Goal: Task Accomplishment & Management: Use online tool/utility

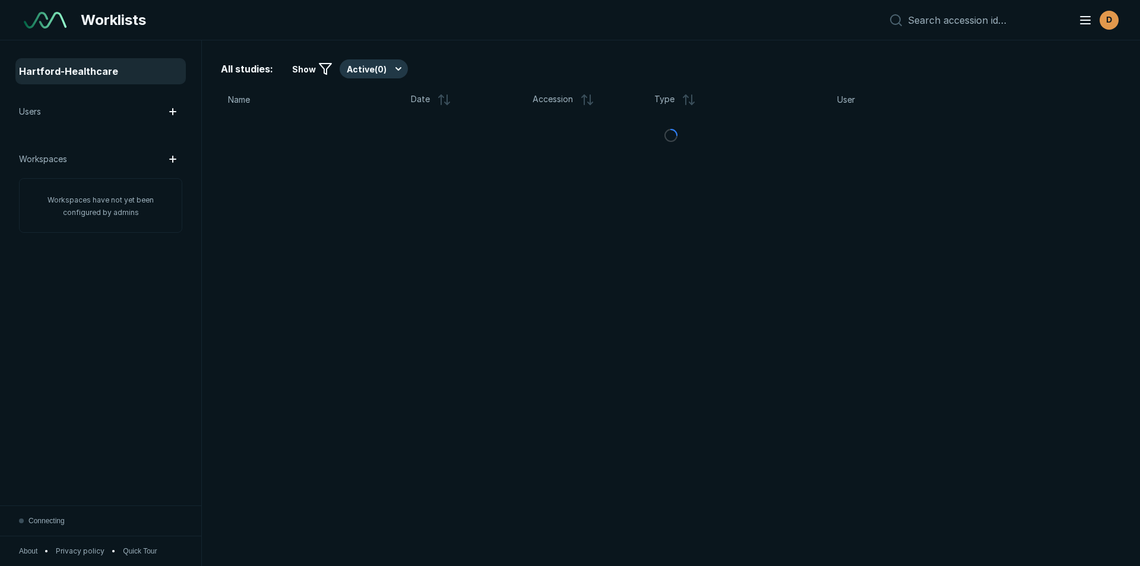
scroll to position [3676, 5558]
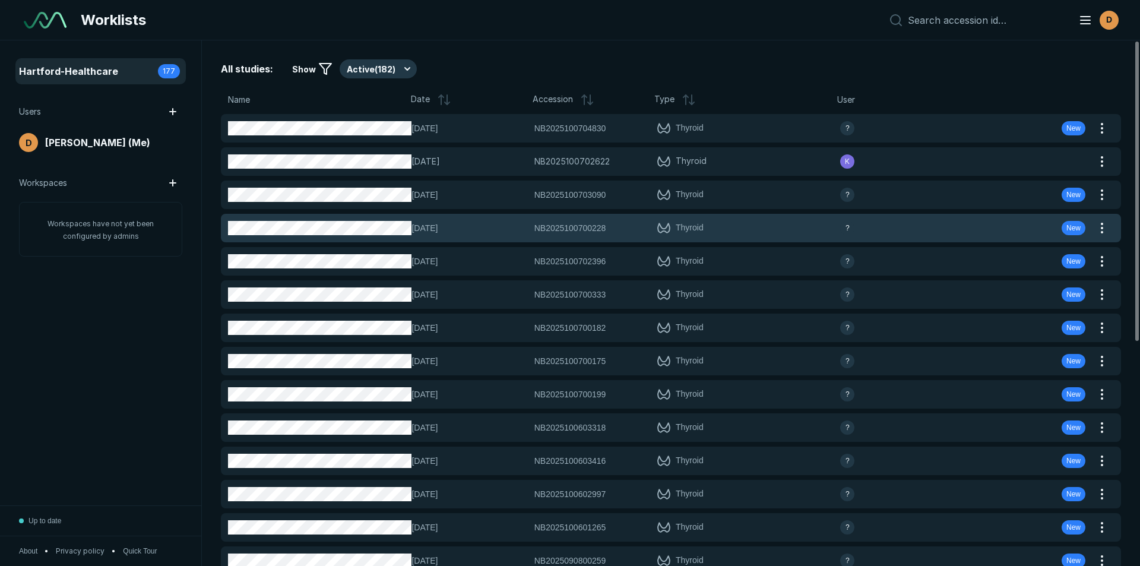
click at [547, 224] on span "NB2025100700228" at bounding box center [570, 227] width 72 height 13
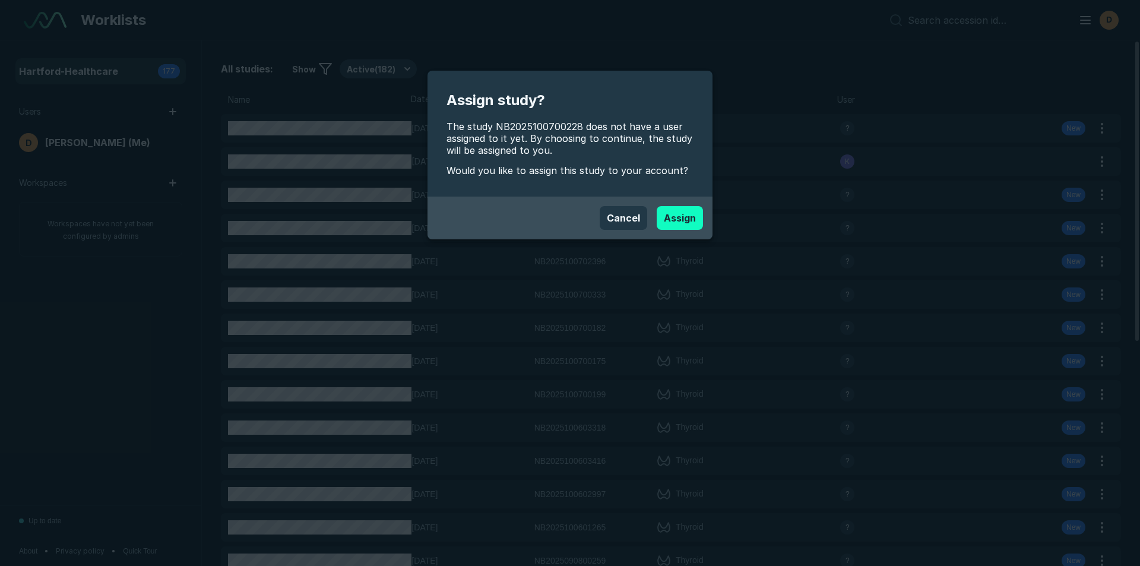
click at [683, 219] on button "Assign" at bounding box center [680, 218] width 46 height 24
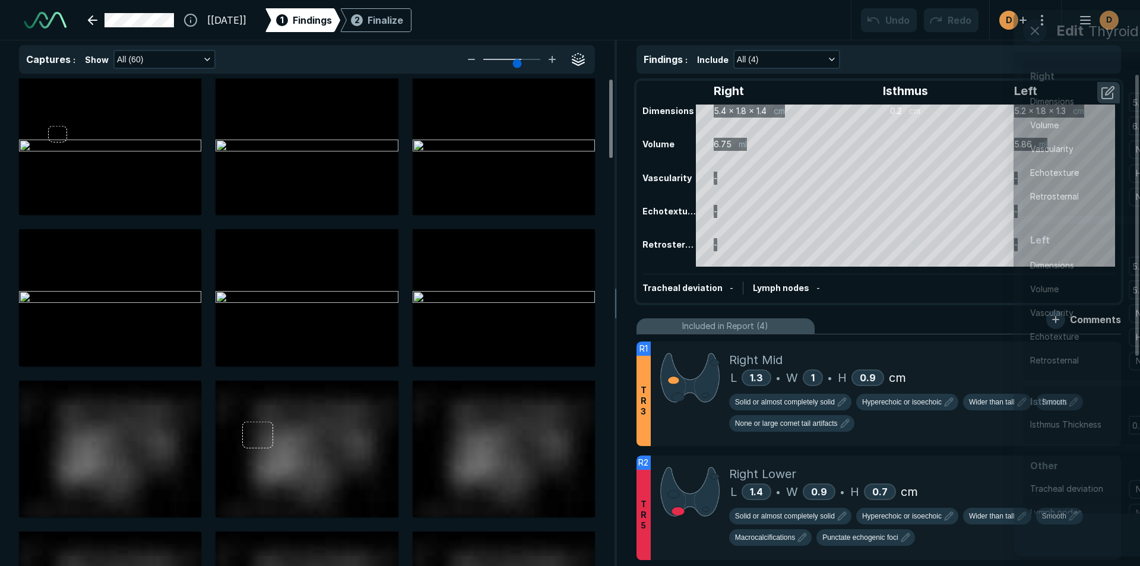
scroll to position [3866, 6657]
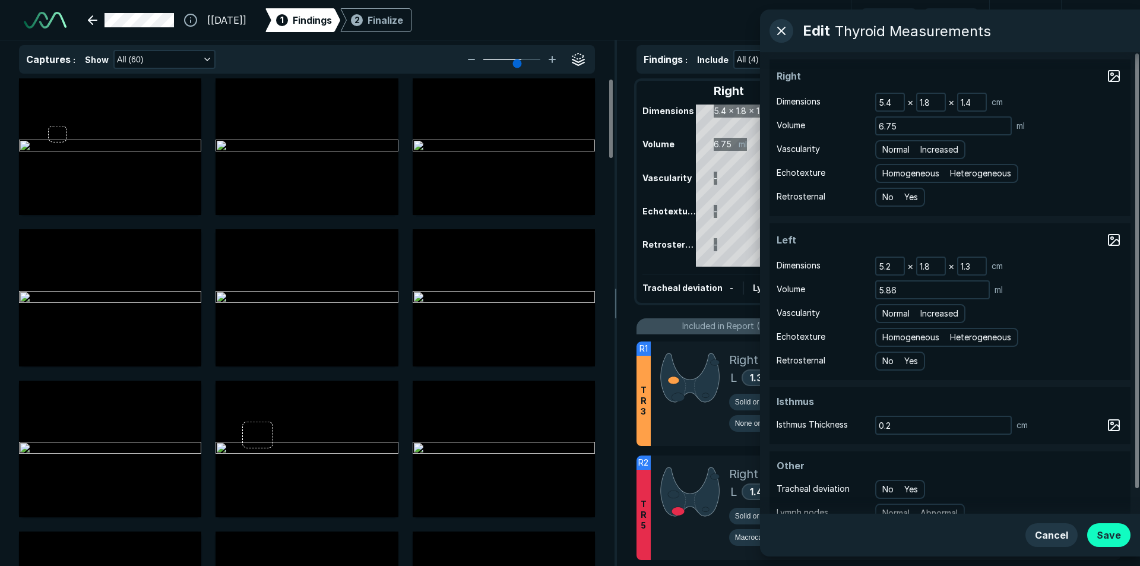
click at [1113, 537] on button "Save" at bounding box center [1108, 535] width 43 height 24
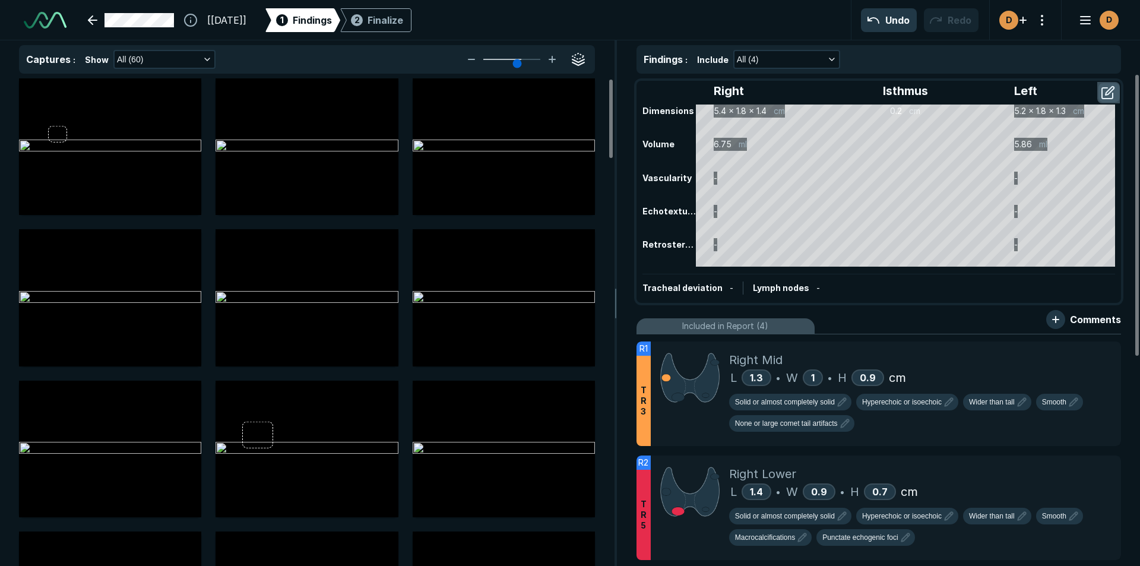
click at [1107, 94] on button "button" at bounding box center [1109, 92] width 21 height 19
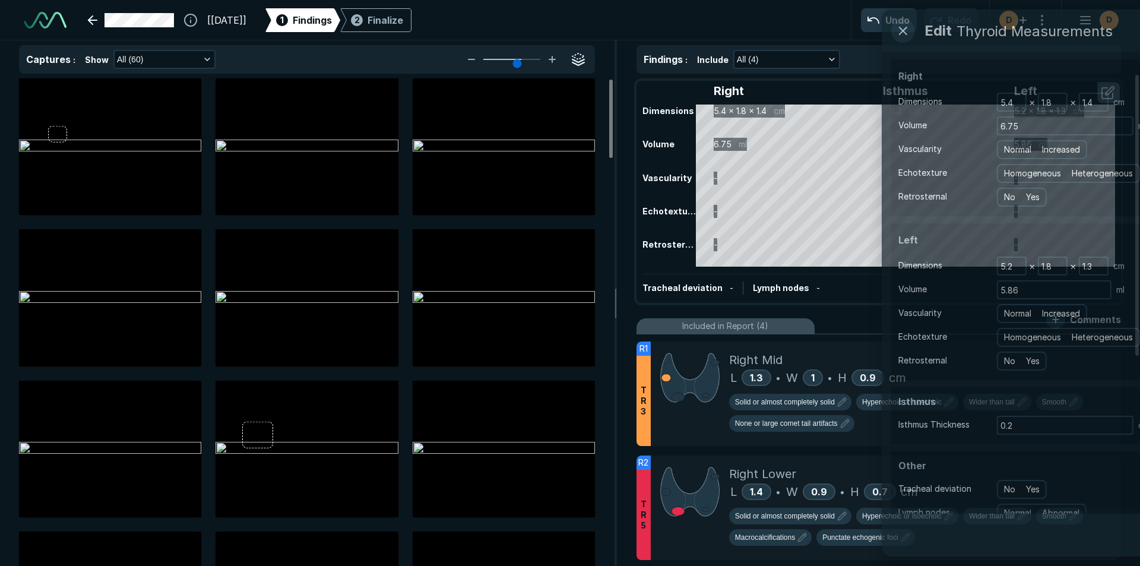
scroll to position [3577, 3236]
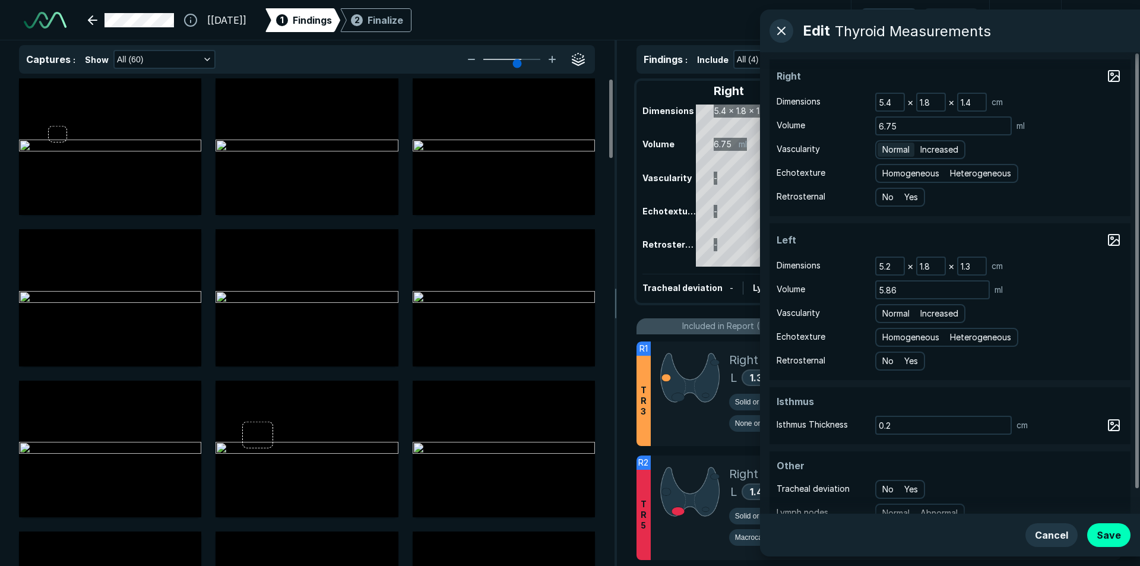
click at [899, 149] on span "Normal" at bounding box center [895, 149] width 27 height 13
click at [888, 149] on input "Normal" at bounding box center [885, 148] width 8 height 8
radio input "true"
click at [982, 172] on span "Heterogeneous" at bounding box center [980, 173] width 61 height 13
click at [956, 172] on input "Heterogeneous" at bounding box center [952, 172] width 8 height 8
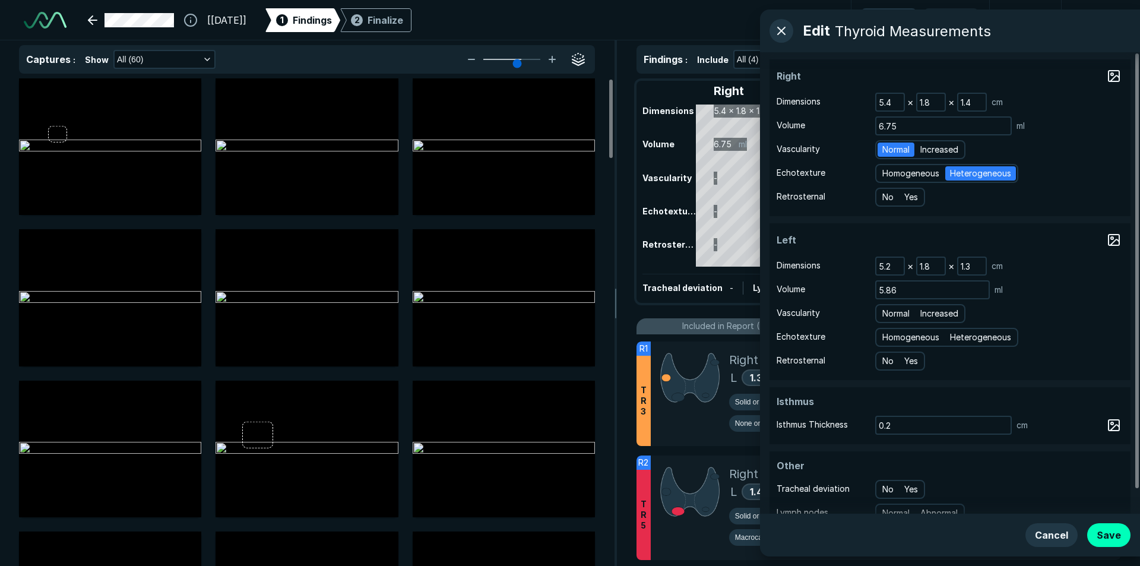
radio input "true"
click at [899, 311] on span "Normal" at bounding box center [895, 313] width 27 height 13
click at [888, 311] on input "Normal" at bounding box center [885, 312] width 8 height 8
radio input "true"
click at [910, 171] on span "Homogeneous" at bounding box center [910, 173] width 57 height 13
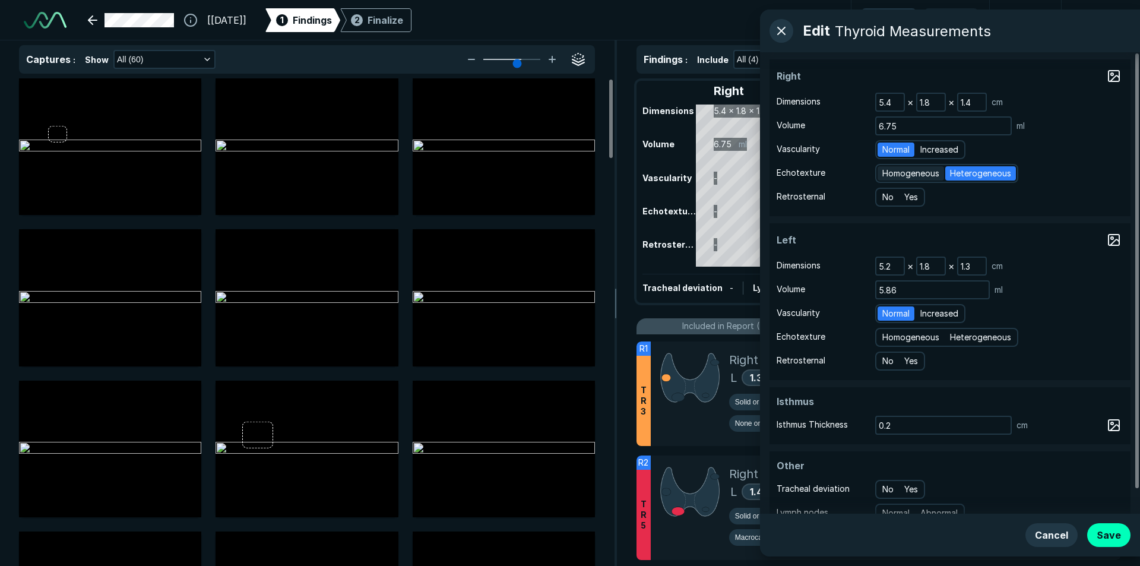
click at [888, 171] on input "Homogeneous" at bounding box center [885, 172] width 8 height 8
radio input "true"
radio input "false"
click at [910, 339] on span "Homogeneous" at bounding box center [910, 337] width 57 height 13
click at [888, 339] on input "Homogeneous" at bounding box center [885, 336] width 8 height 8
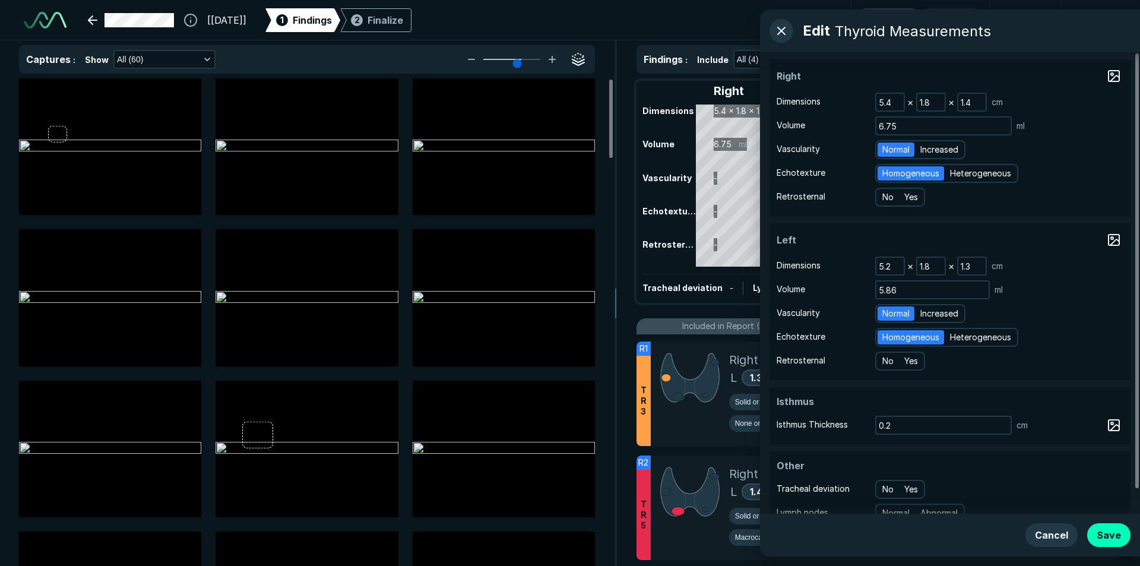
radio input "true"
click at [1112, 530] on button "Save" at bounding box center [1108, 535] width 43 height 24
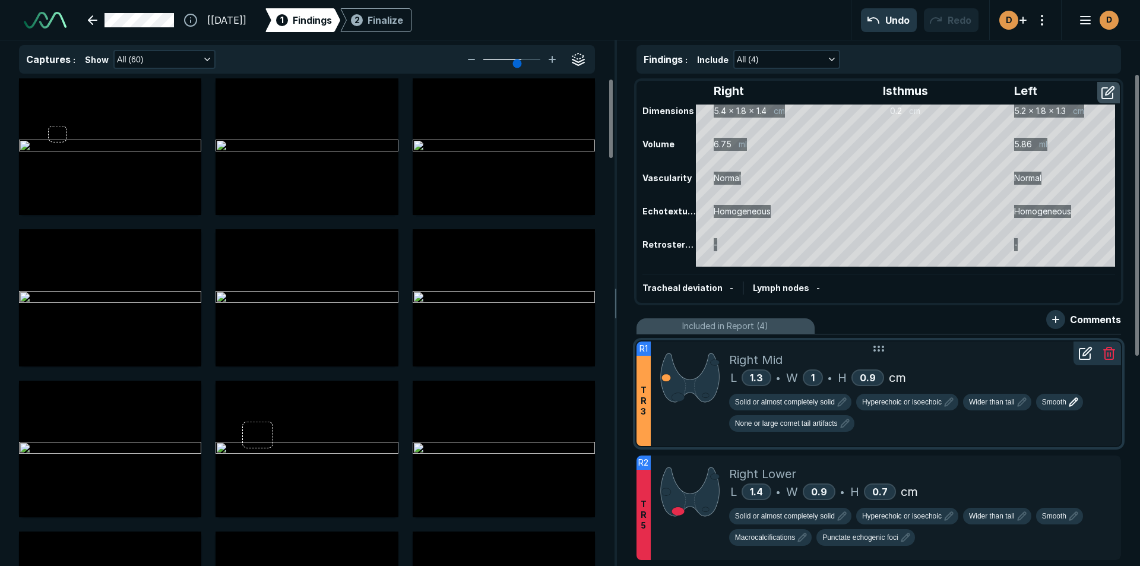
click at [1049, 401] on span "Smooth" at bounding box center [1054, 402] width 24 height 11
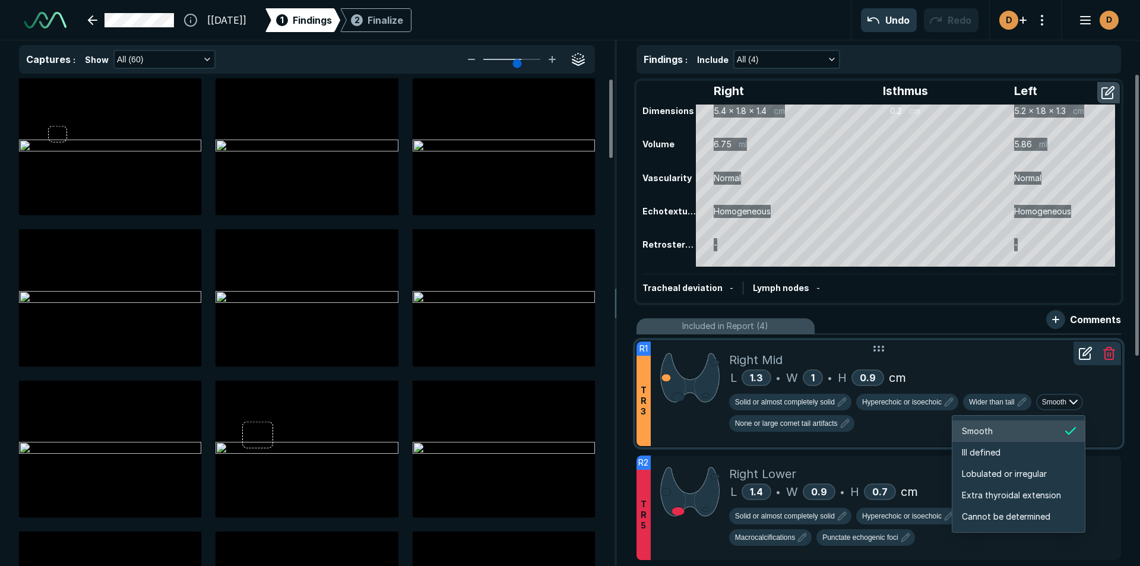
scroll to position [1982, 2112]
click at [979, 455] on span "Ill defined" at bounding box center [981, 452] width 39 height 13
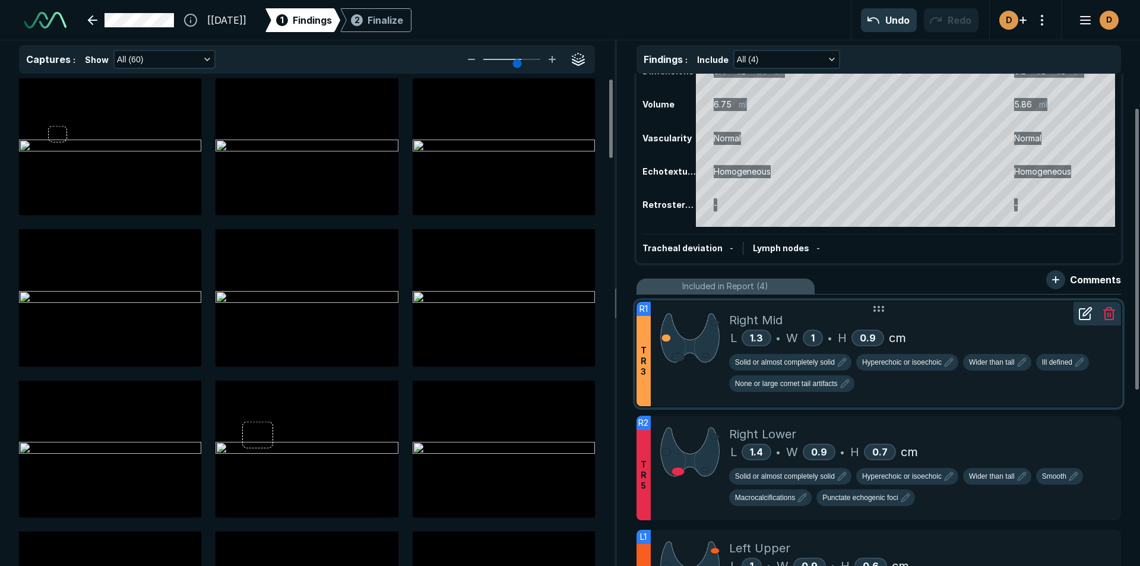
scroll to position [59, 0]
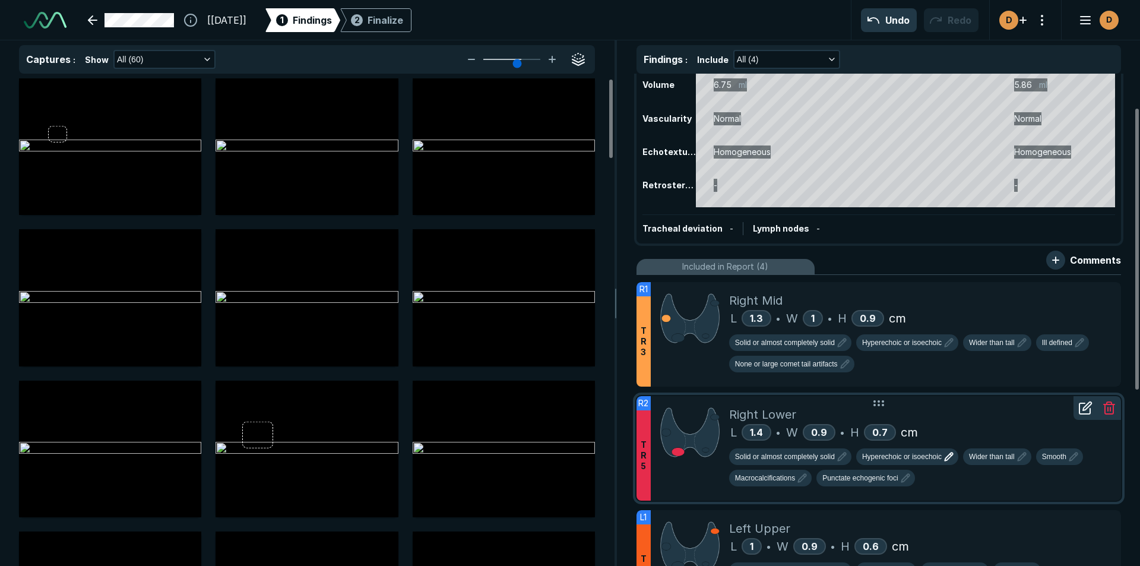
click at [896, 455] on span "Hyperechoic or isoechoic" at bounding box center [902, 456] width 80 height 11
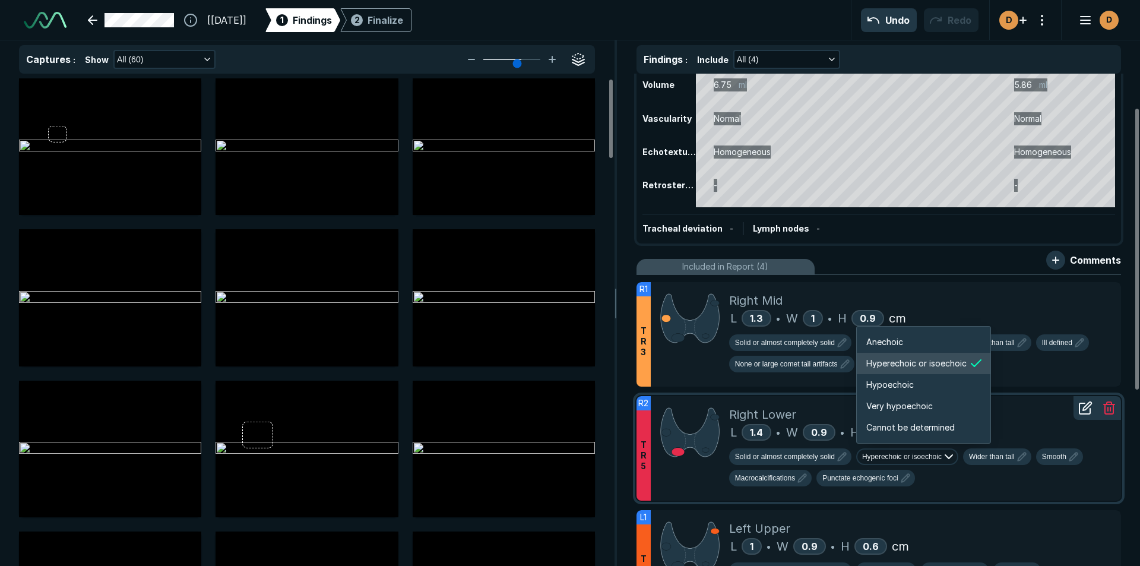
scroll to position [1982, 2128]
click at [898, 382] on span "Hypoechoic" at bounding box center [890, 384] width 48 height 13
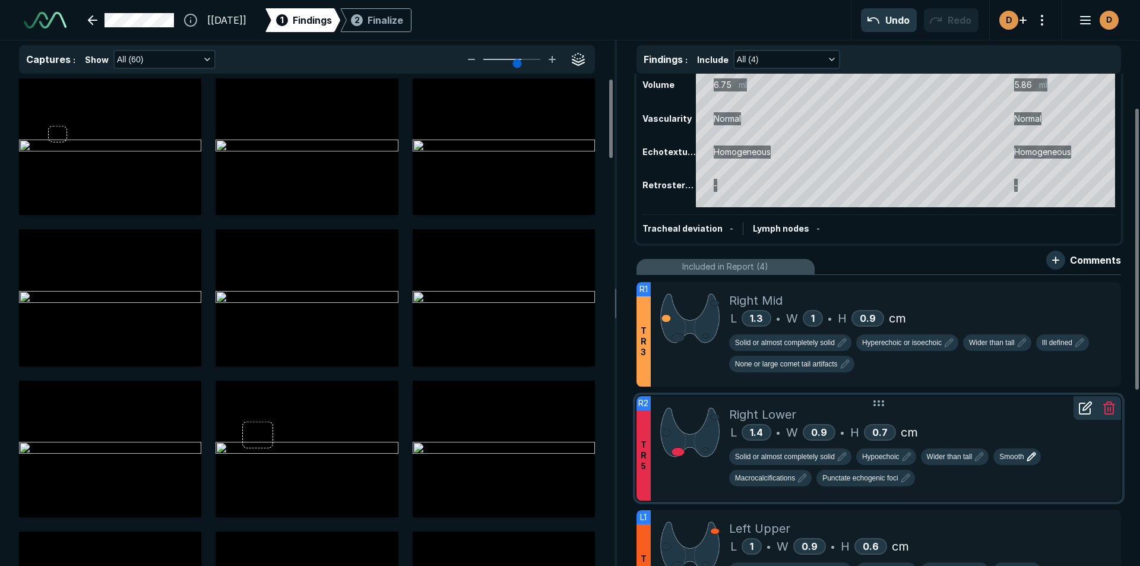
click at [1012, 460] on span "Smooth" at bounding box center [1011, 456] width 24 height 11
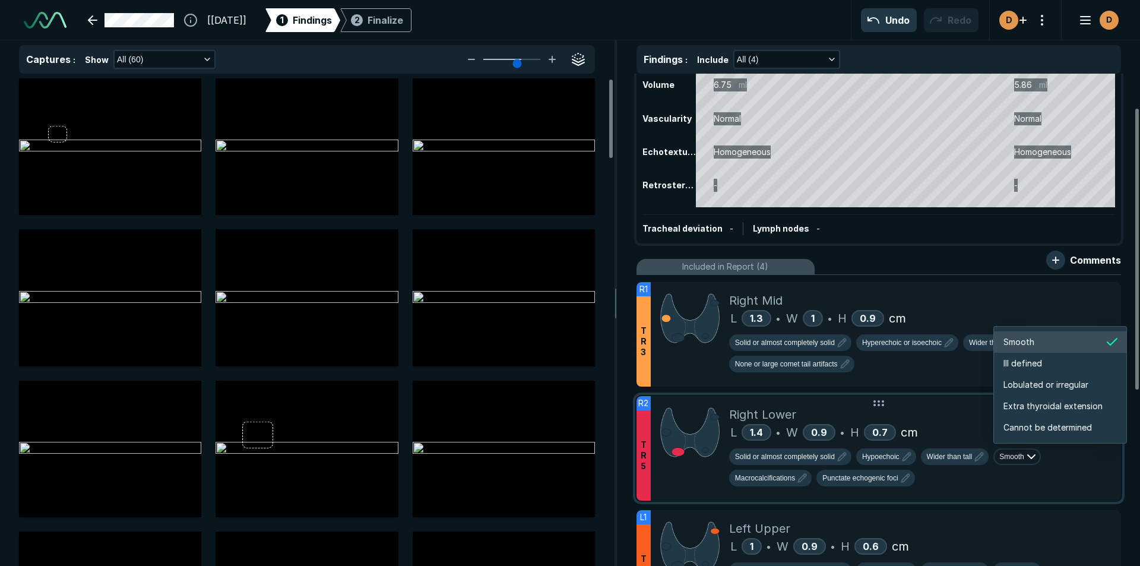
scroll to position [1982, 2112]
click at [1024, 363] on span "Ill defined" at bounding box center [1023, 363] width 39 height 13
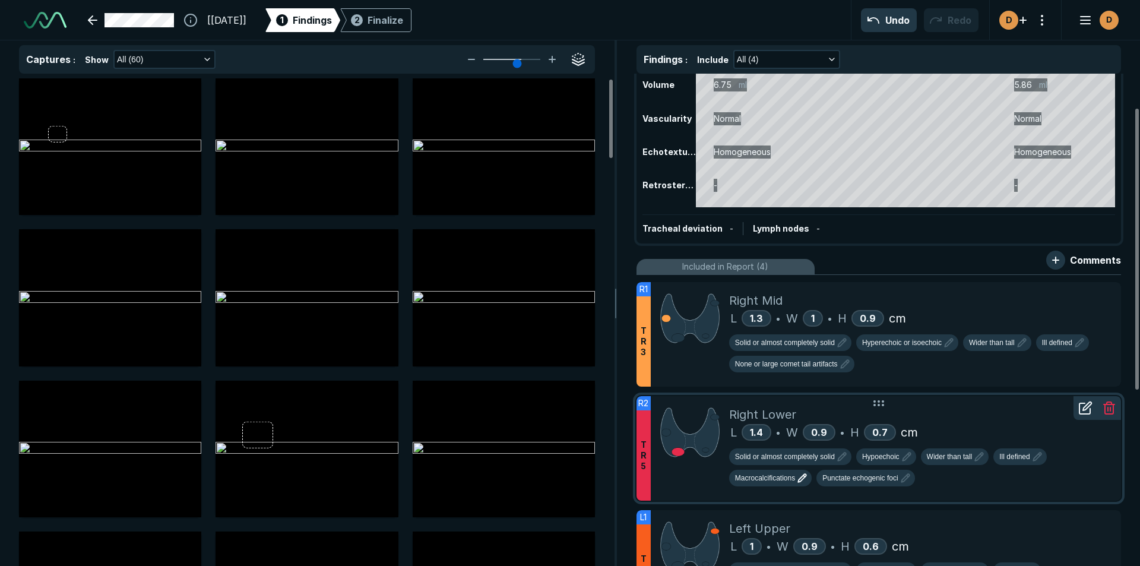
click at [789, 479] on span "Macrocalcifications" at bounding box center [765, 478] width 60 height 11
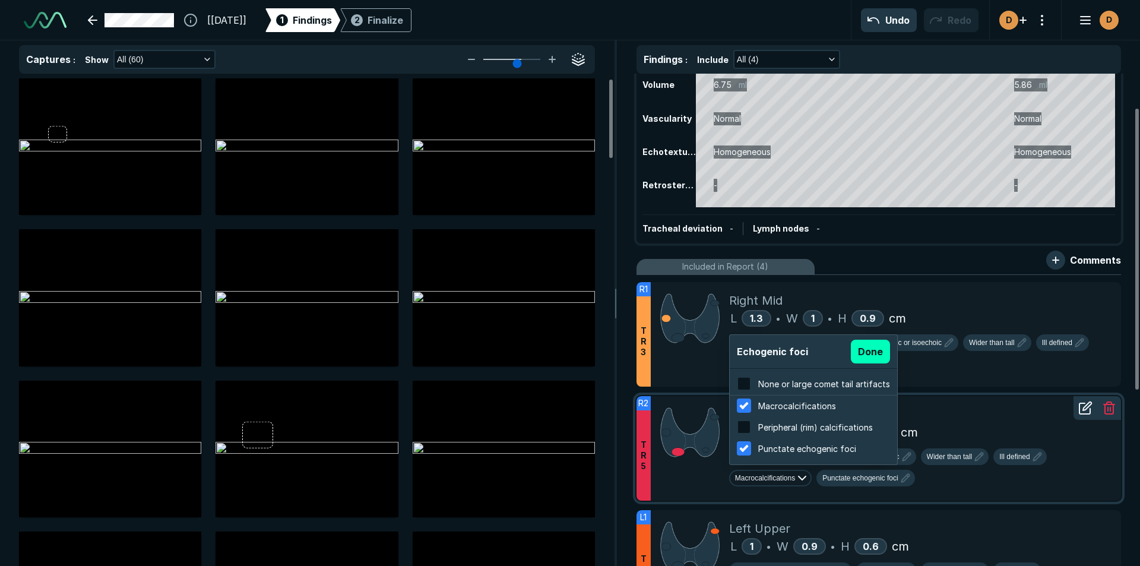
scroll to position [1910, 2265]
click at [751, 381] on div at bounding box center [747, 383] width 21 height 14
click at [751, 381] on input "checkbox" at bounding box center [744, 383] width 14 height 14
checkbox input "true"
checkbox input "false"
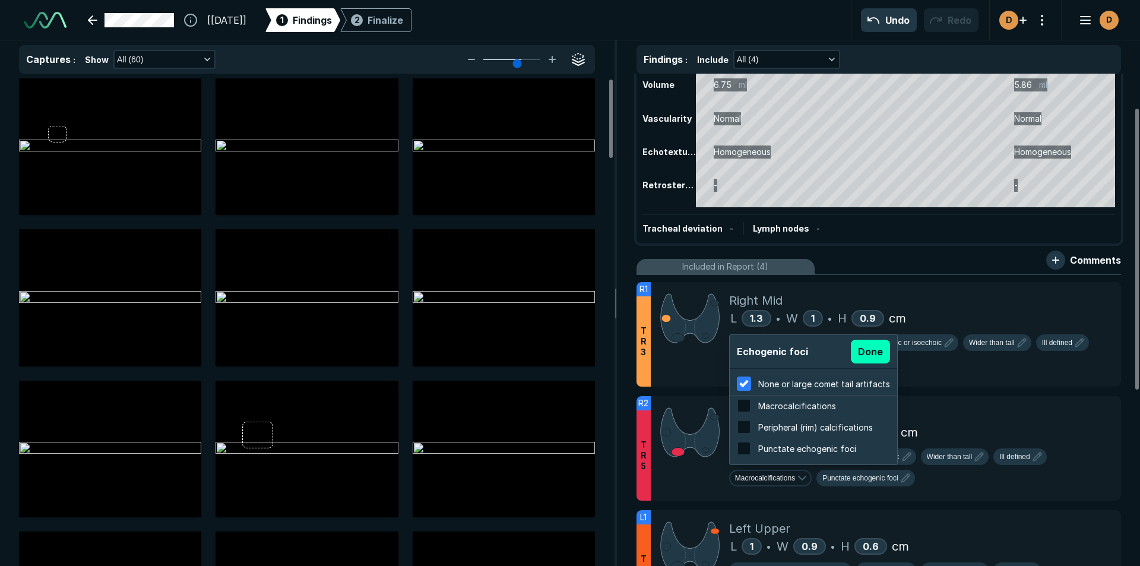
checkbox input "false"
click at [882, 351] on button "Done" at bounding box center [870, 352] width 39 height 24
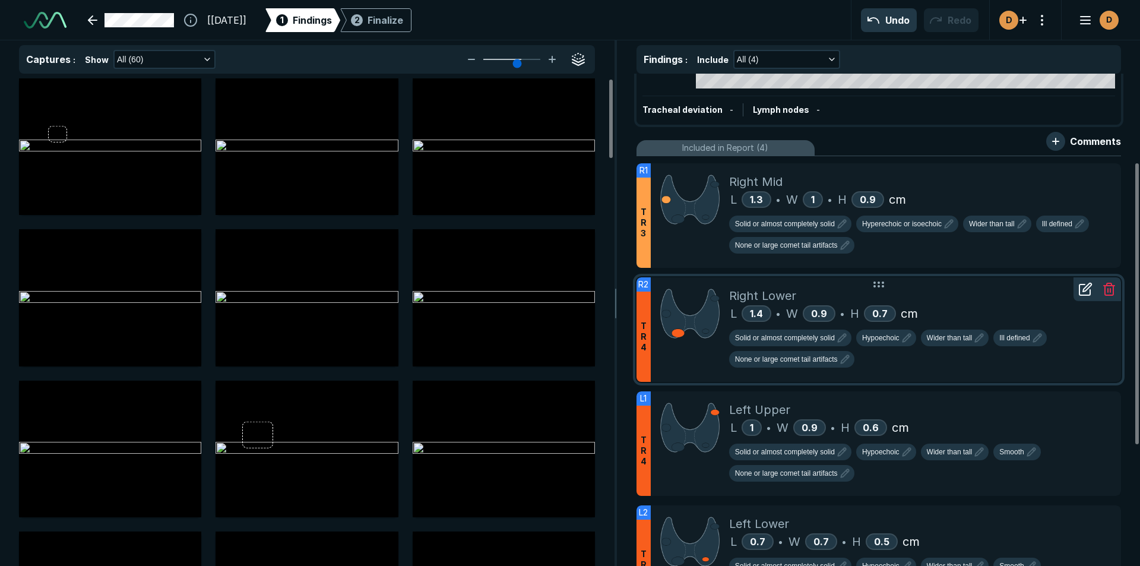
scroll to position [119, 0]
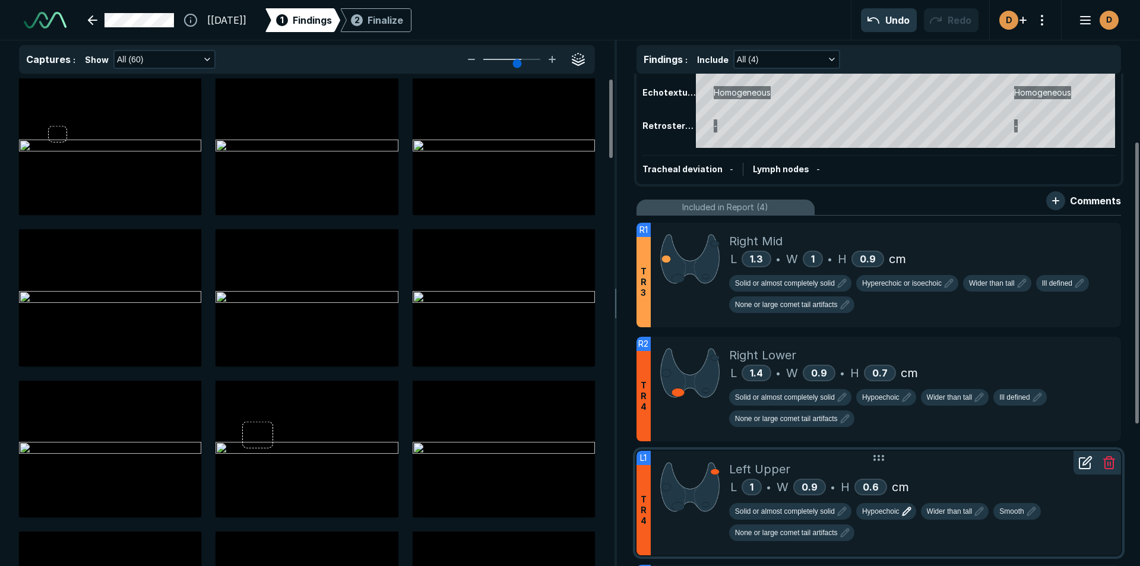
click at [886, 511] on span "Hypoechoic" at bounding box center [880, 511] width 37 height 11
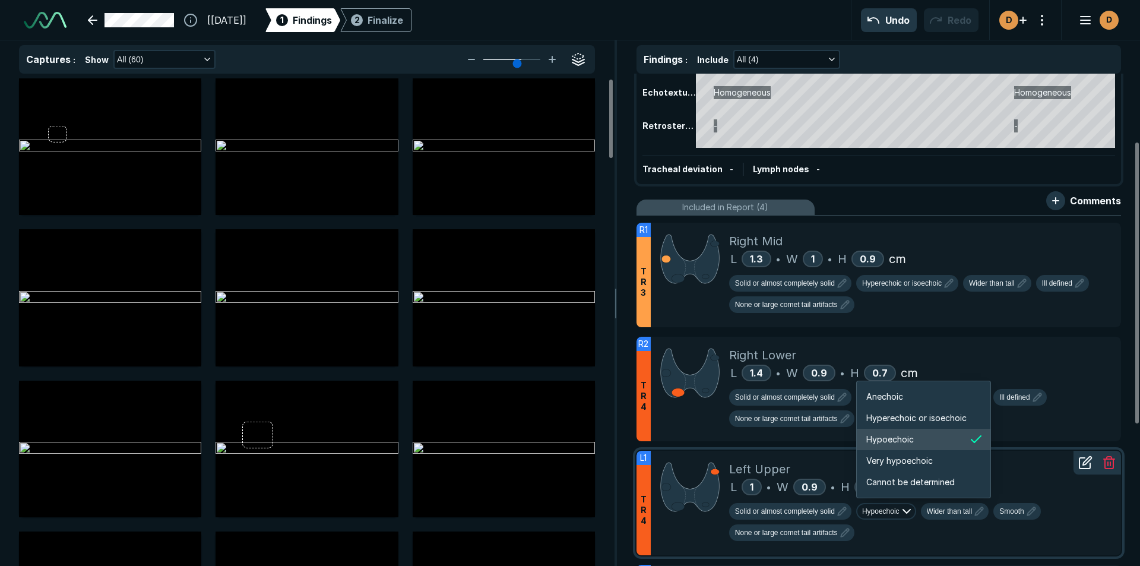
scroll to position [1982, 2128]
click at [908, 415] on span "Hyperechoic or isoechoic" at bounding box center [916, 418] width 100 height 13
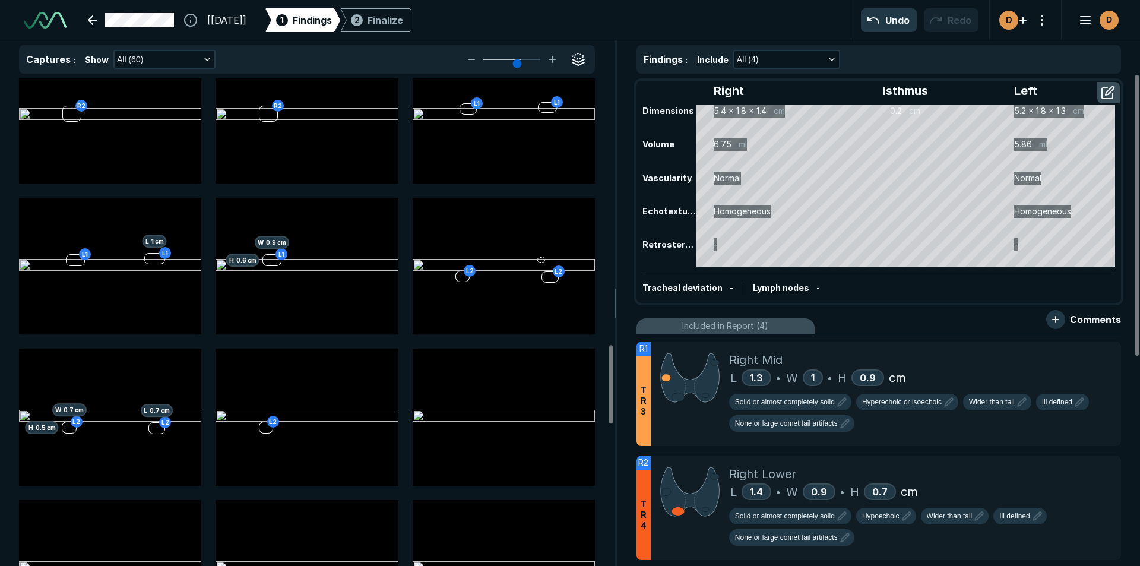
scroll to position [1663, 0]
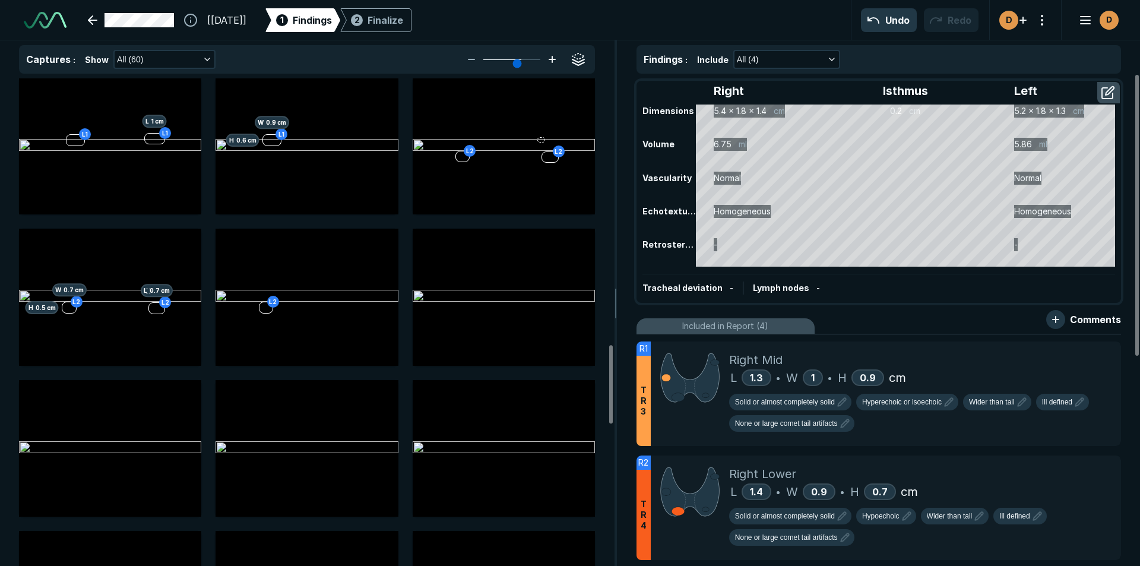
click at [547, 59] on icon at bounding box center [552, 59] width 14 height 14
type input "5"
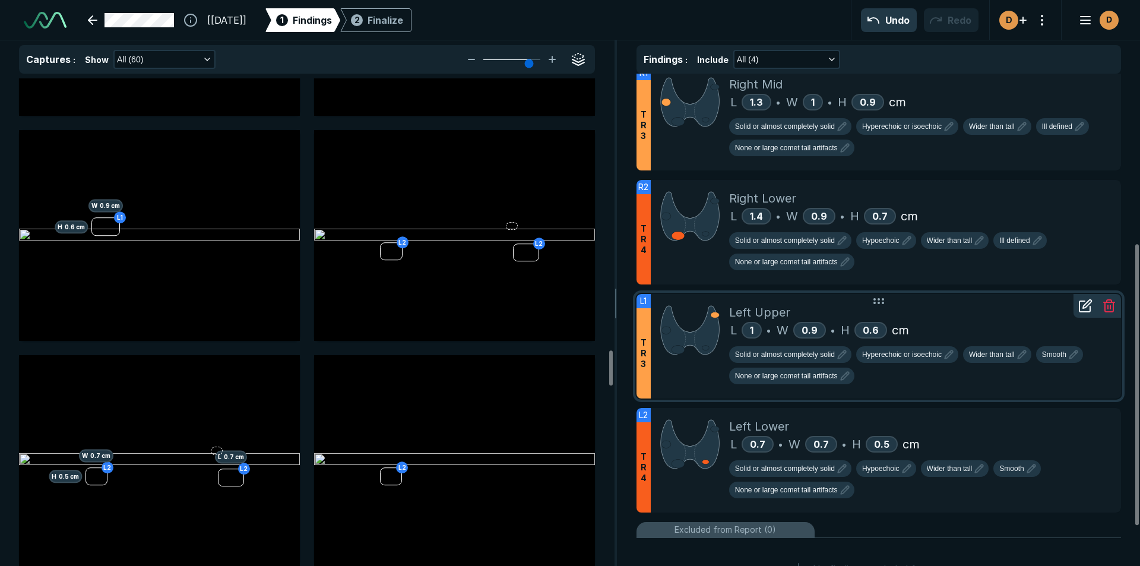
scroll to position [297, 0]
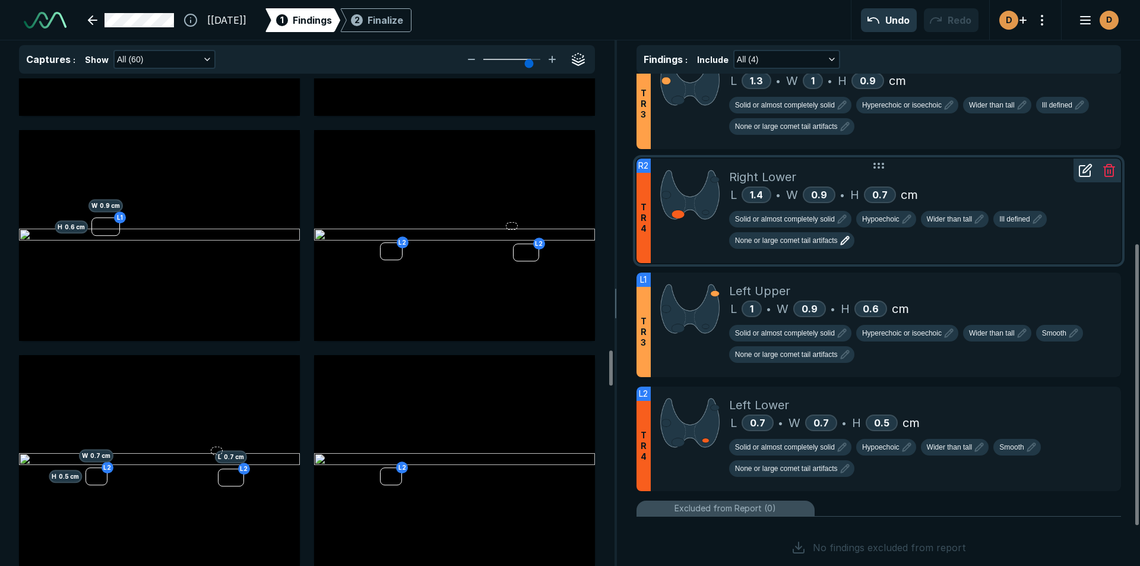
click at [827, 240] on span "None or large comet tail artifacts" at bounding box center [786, 240] width 103 height 11
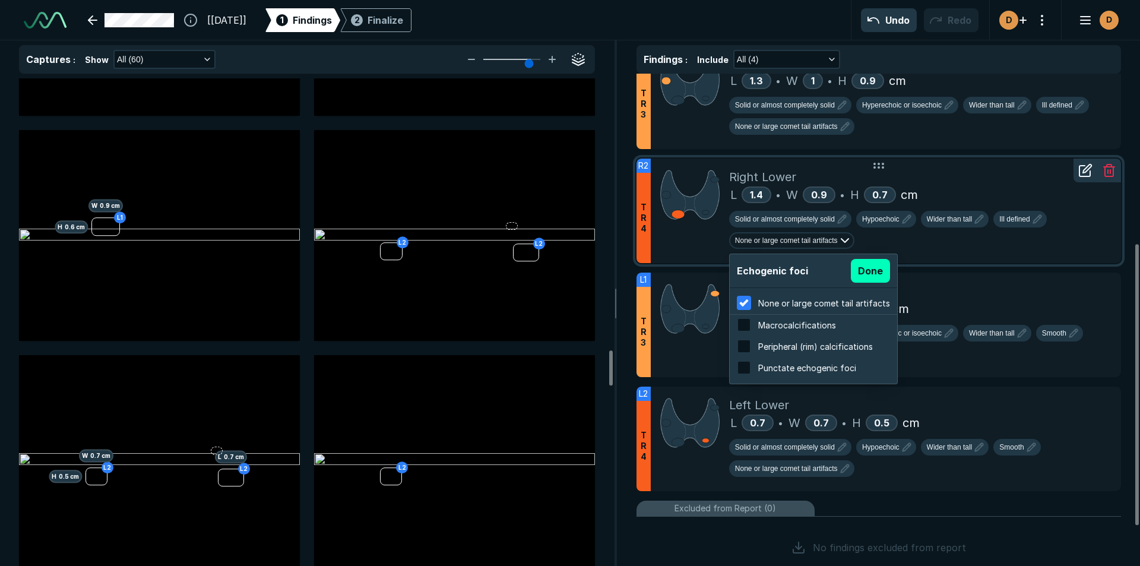
scroll to position [1910, 2265]
click at [866, 267] on button "Done" at bounding box center [870, 271] width 39 height 24
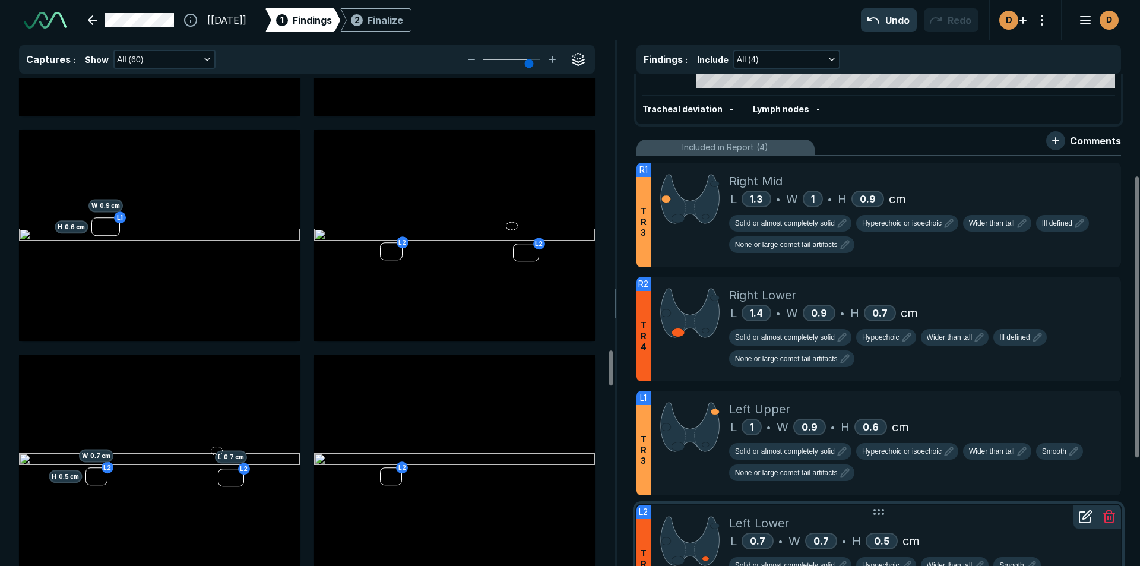
scroll to position [178, 0]
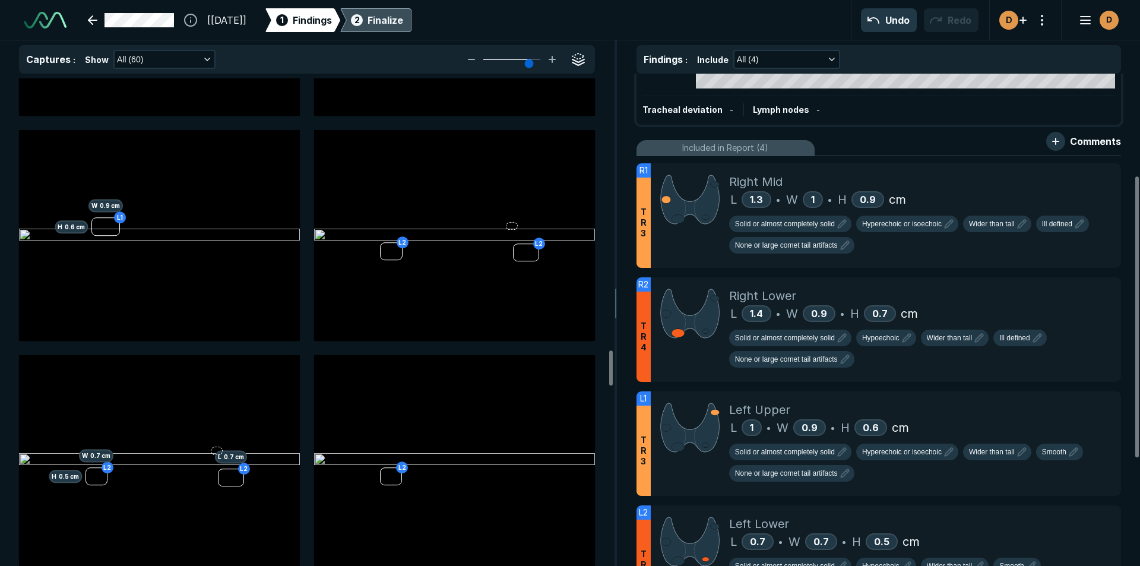
click at [395, 19] on div "2 Finalize" at bounding box center [376, 20] width 55 height 24
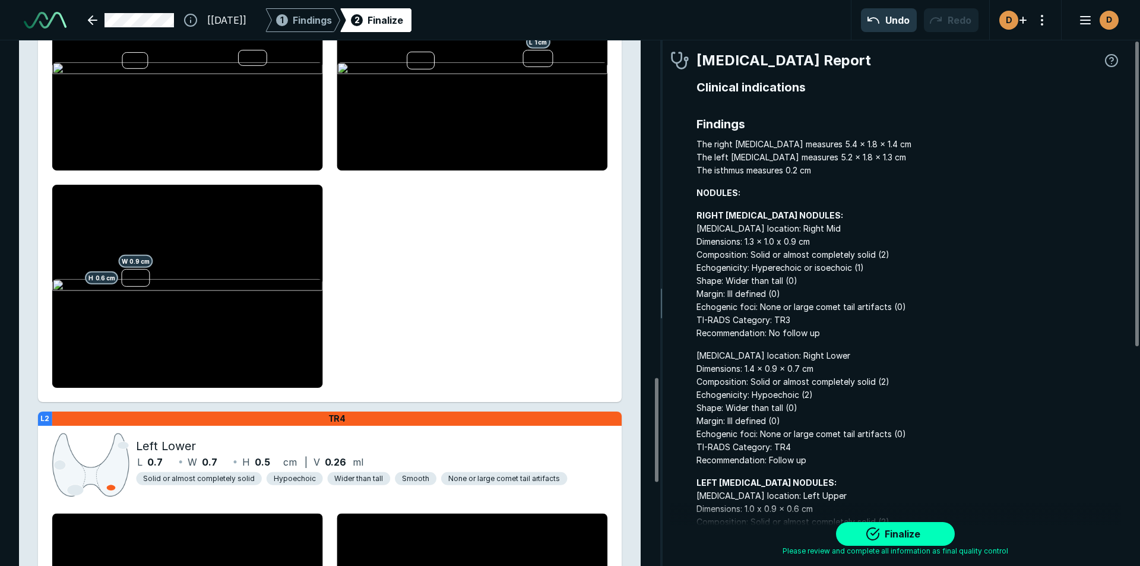
scroll to position [1722, 0]
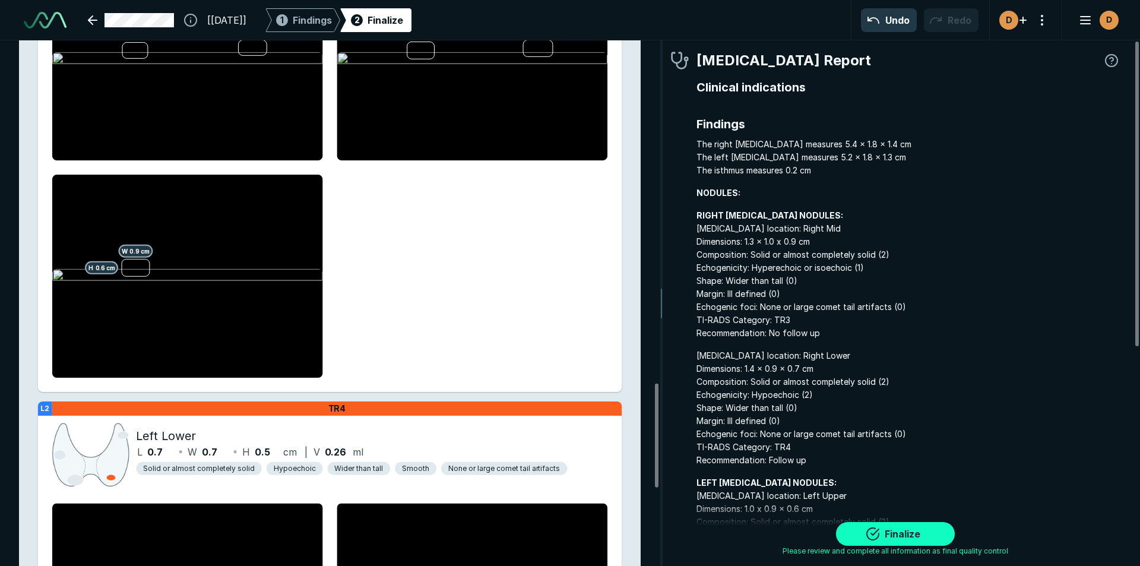
click at [885, 530] on button "Finalize" at bounding box center [895, 534] width 119 height 24
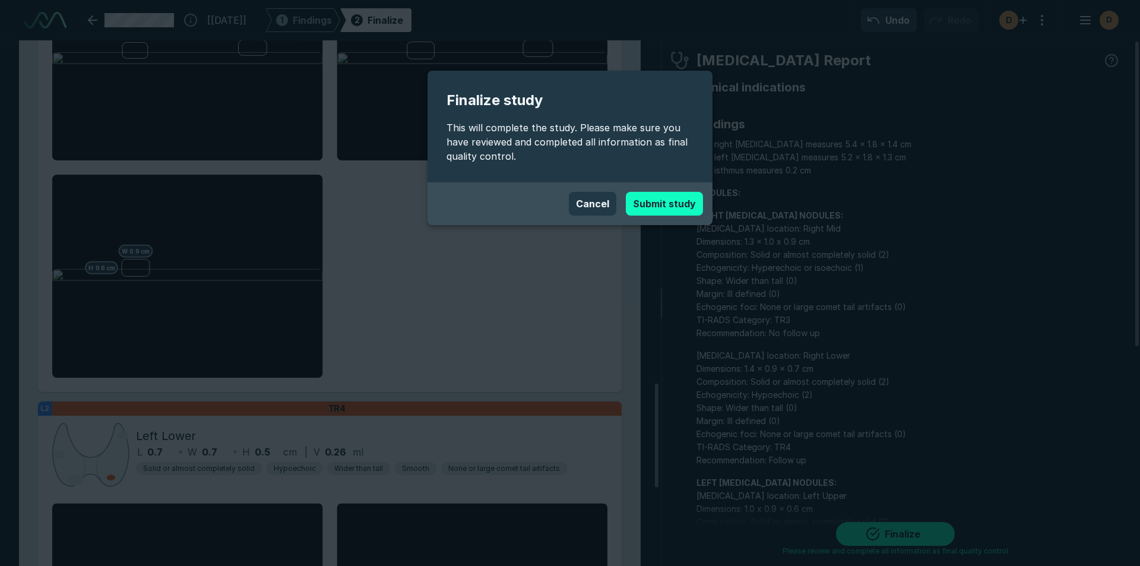
click at [669, 202] on button "Submit study" at bounding box center [664, 204] width 77 height 24
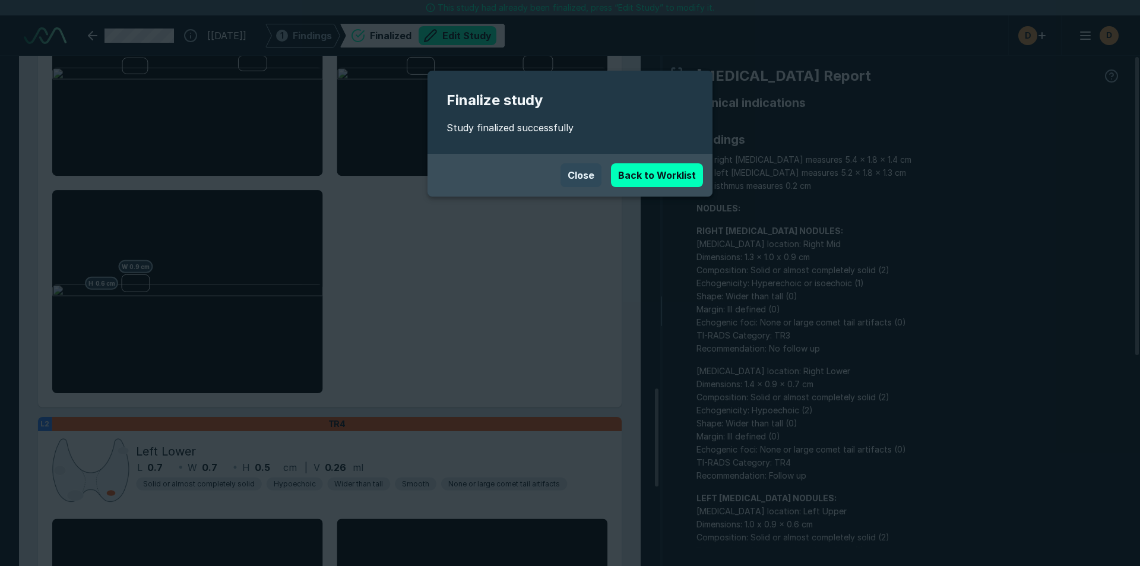
click at [577, 166] on button "Close" at bounding box center [581, 175] width 41 height 24
